Goal: Information Seeking & Learning: Find specific page/section

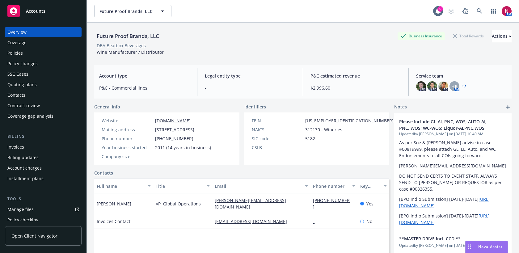
click at [17, 53] on div "Policies" at bounding box center [14, 53] width 15 height 10
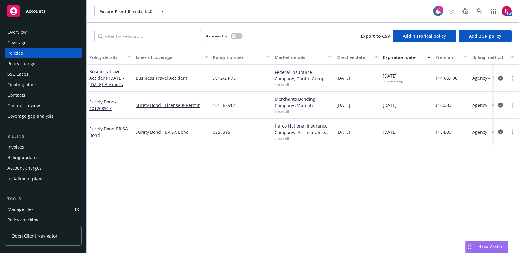
click at [474, 244] on div "Nova Assist" at bounding box center [490, 246] width 34 height 5
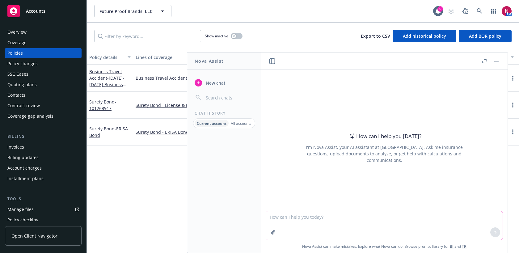
click at [418, 224] on textarea at bounding box center [384, 225] width 237 height 28
paste textarea "Hi [PERSON_NAME] One of the unfulfilled requirements is regarding to the Prod/C…"
type textarea "rewrite: Hi [PERSON_NAME] One of the unfulfilled requirements is regarding to t…"
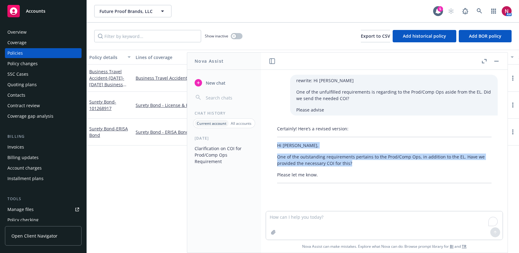
drag, startPoint x: 277, startPoint y: 144, endPoint x: 362, endPoint y: 165, distance: 87.9
click at [362, 165] on div "Certainly! Here’s a revised version: Hi [PERSON_NAME], One of the outstanding r…" at bounding box center [384, 154] width 227 height 63
copy div "Hi [PERSON_NAME], One of the outstanding requirements pertains to the Prod/Comp…"
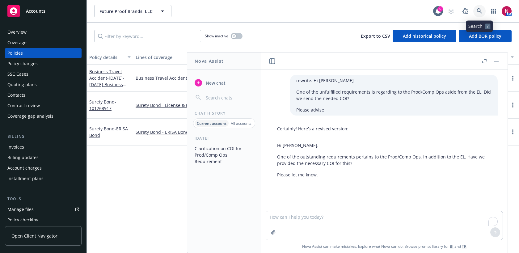
click at [478, 10] on icon at bounding box center [480, 11] width 6 height 6
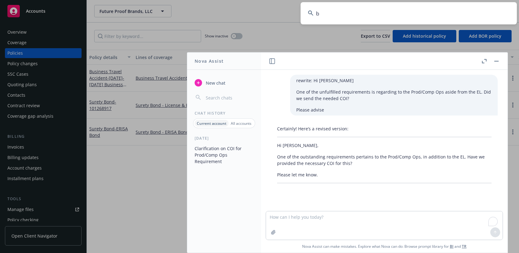
type input "bo"
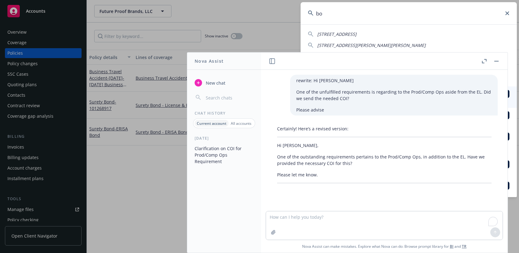
click at [496, 63] on button "button" at bounding box center [496, 60] width 7 height 7
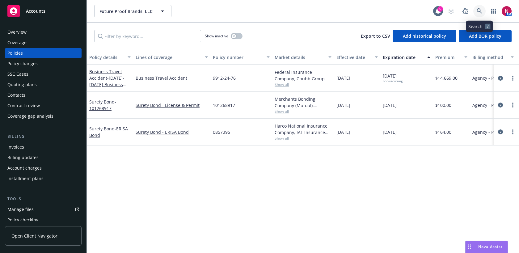
click at [481, 11] on icon at bounding box center [479, 10] width 5 height 5
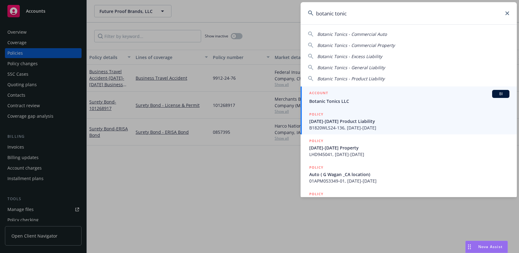
type input "botanic tonic"
click at [390, 100] on span "Botanic Tonics LLC" at bounding box center [409, 101] width 200 height 6
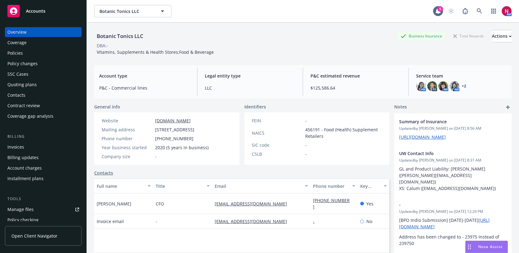
click at [9, 55] on div "Policies" at bounding box center [14, 53] width 15 height 10
